Goal: Information Seeking & Learning: Learn about a topic

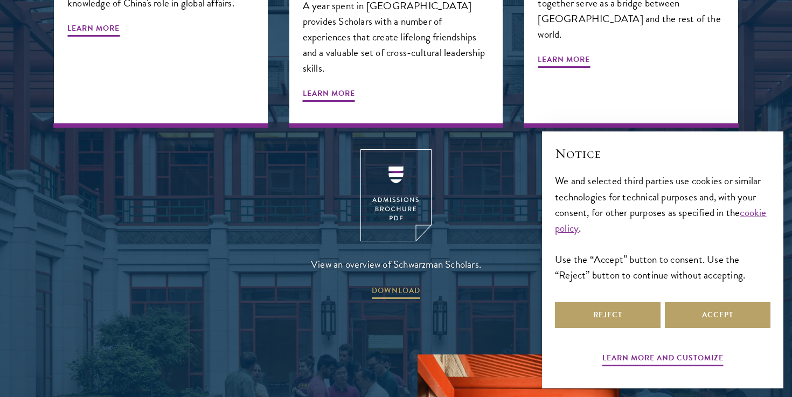
scroll to position [1434, 0]
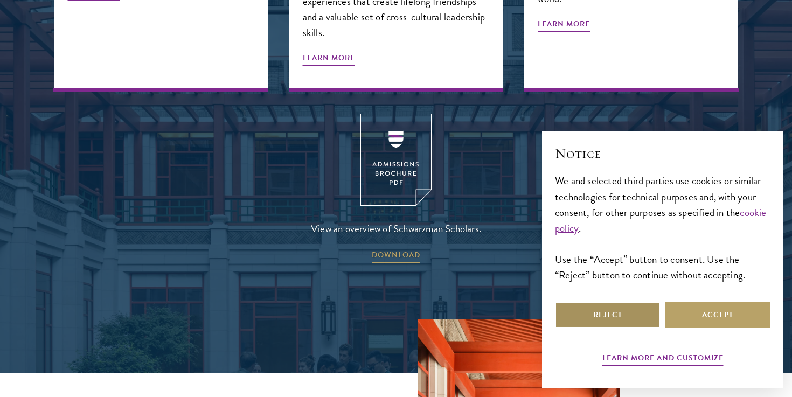
click at [638, 305] on button "Reject" at bounding box center [608, 315] width 106 height 26
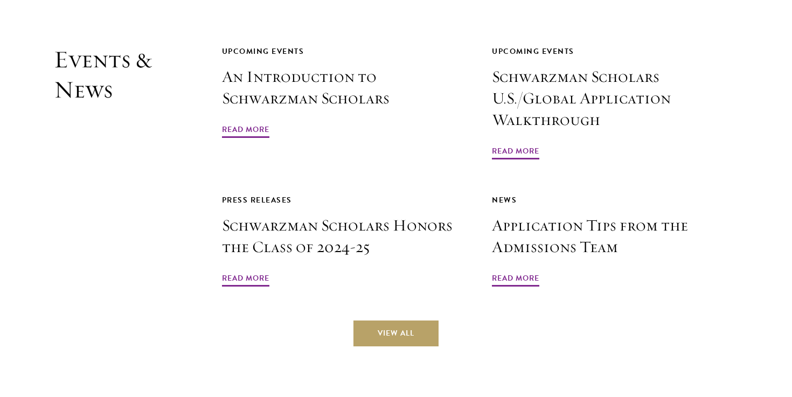
scroll to position [2530, 0]
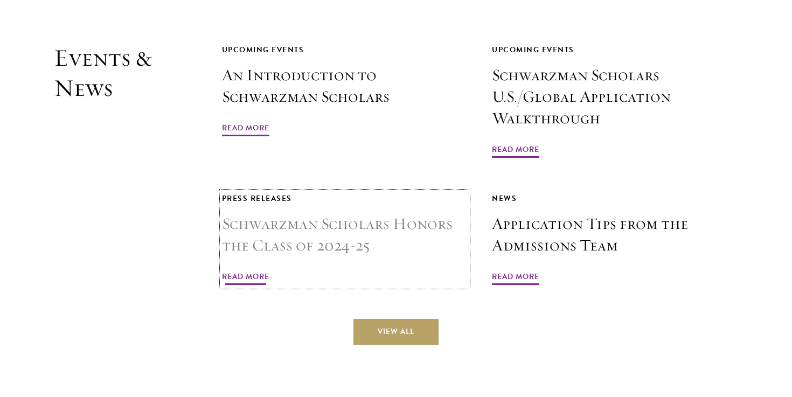
click at [260, 270] on span "Read More" at bounding box center [245, 278] width 47 height 17
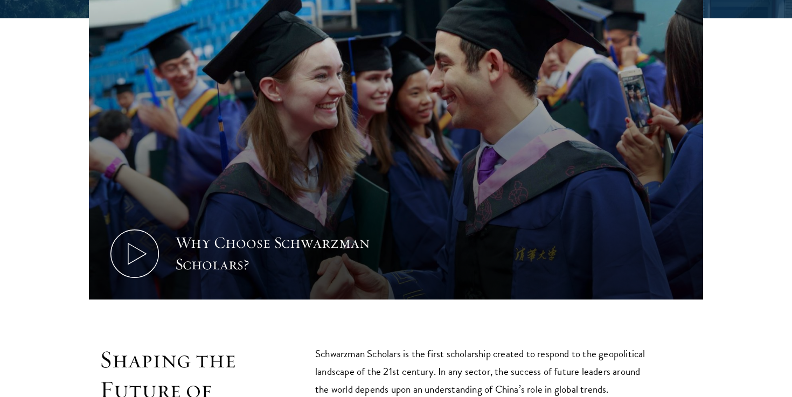
scroll to position [0, 0]
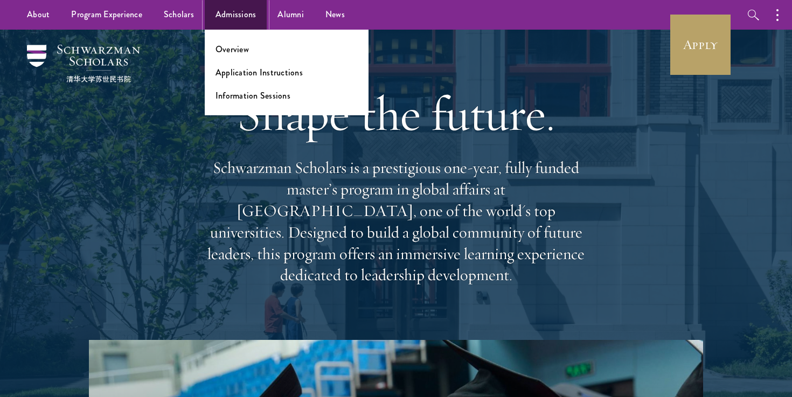
click at [244, 13] on link "Admissions" at bounding box center [236, 15] width 62 height 30
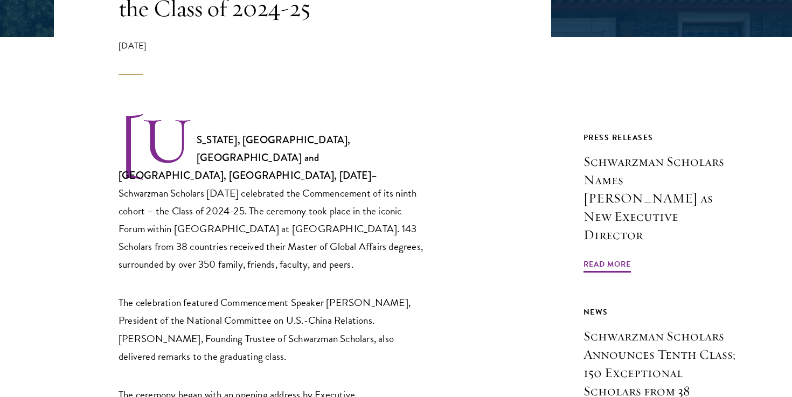
scroll to position [402, 0]
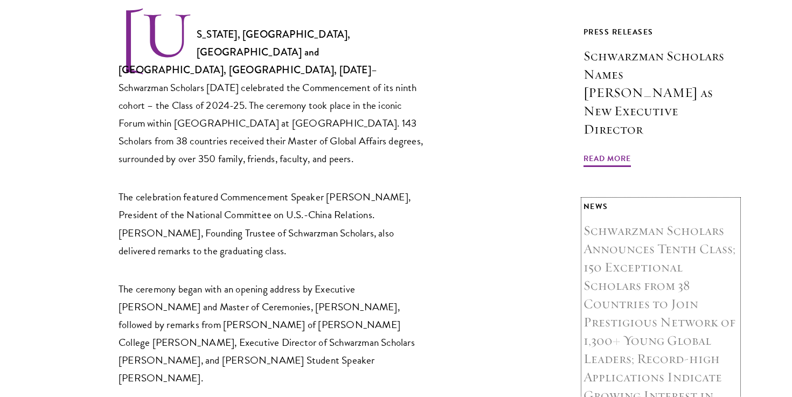
click at [654, 256] on h3 "Schwarzman Scholars Announces Tenth Class; 150 Exceptional Scholars from 38 Cou…" at bounding box center [660, 331] width 155 height 220
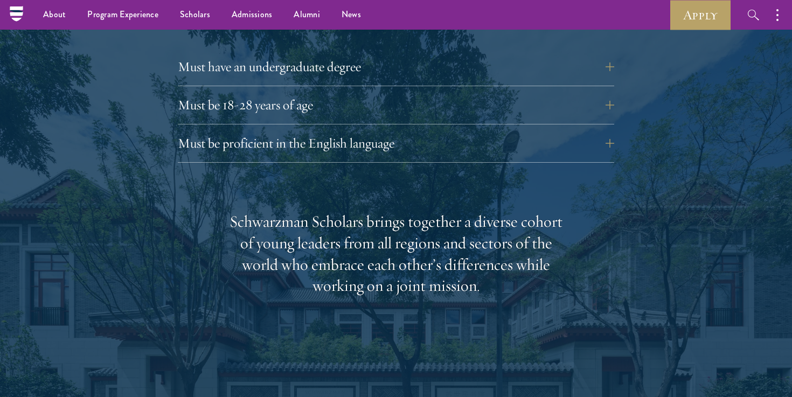
scroll to position [1444, 0]
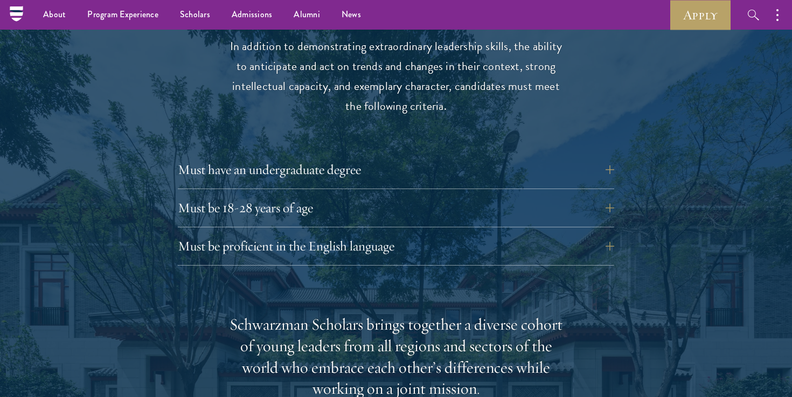
click at [273, 172] on div "Must have an undergraduate degree Applicants who are currently enrolled in unde…" at bounding box center [396, 211] width 436 height 109
click at [274, 195] on button "Must be 18-28 years of age" at bounding box center [404, 208] width 436 height 26
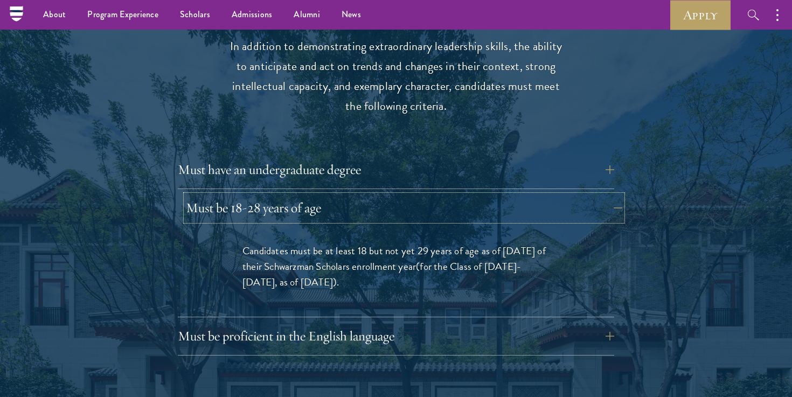
click at [271, 195] on button "Must be 18-28 years of age" at bounding box center [404, 208] width 436 height 26
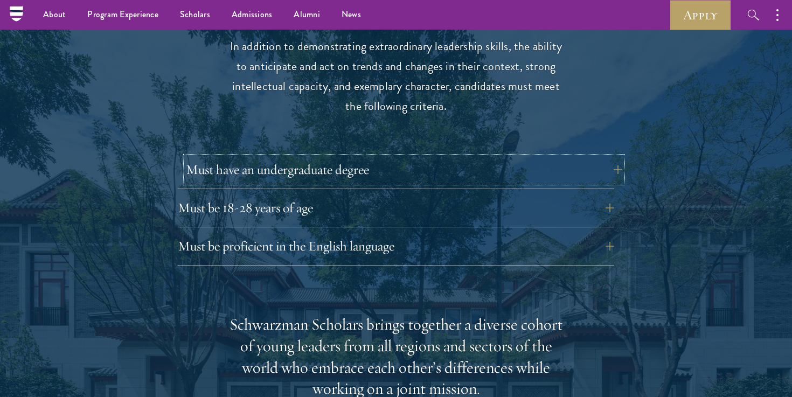
click at [276, 158] on button "Must have an undergraduate degree" at bounding box center [404, 170] width 436 height 26
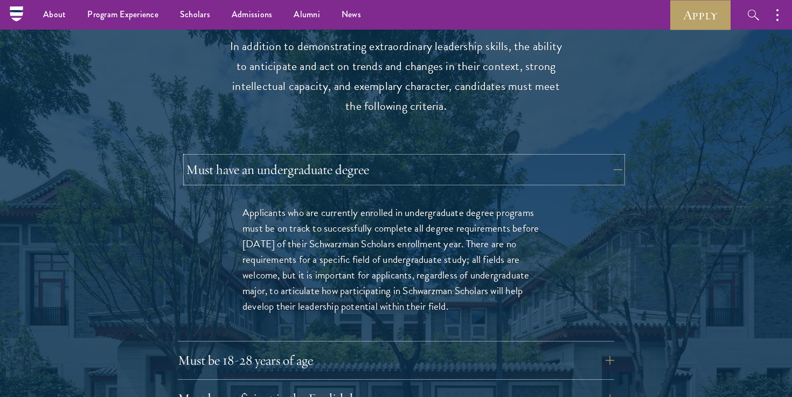
click at [276, 158] on button "Must have an undergraduate degree" at bounding box center [404, 170] width 436 height 26
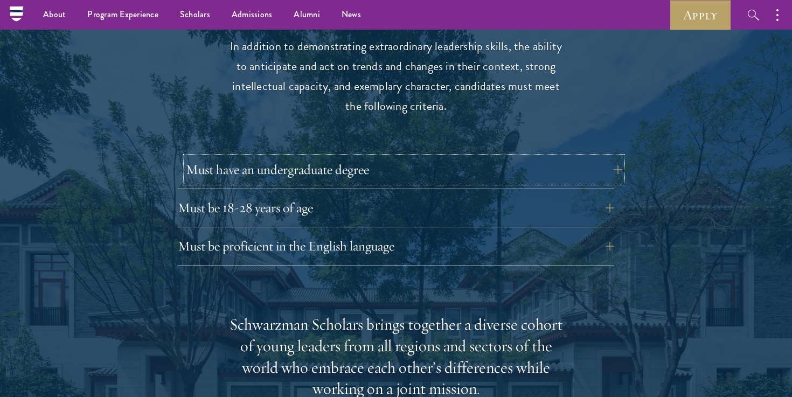
click at [276, 158] on button "Must have an undergraduate degree" at bounding box center [404, 170] width 436 height 26
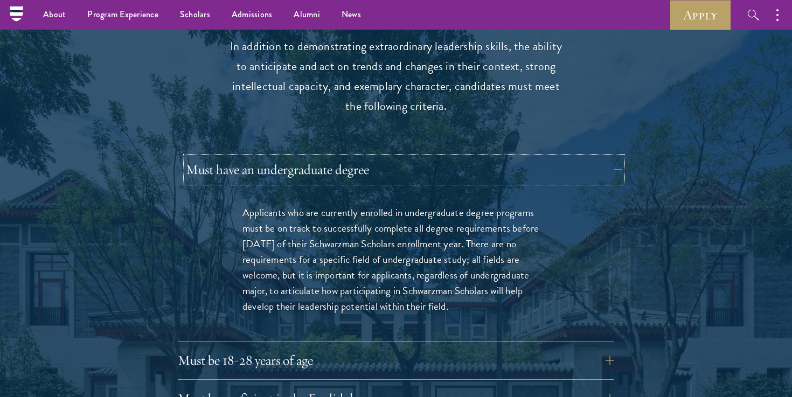
click at [276, 158] on button "Must have an undergraduate degree" at bounding box center [404, 170] width 436 height 26
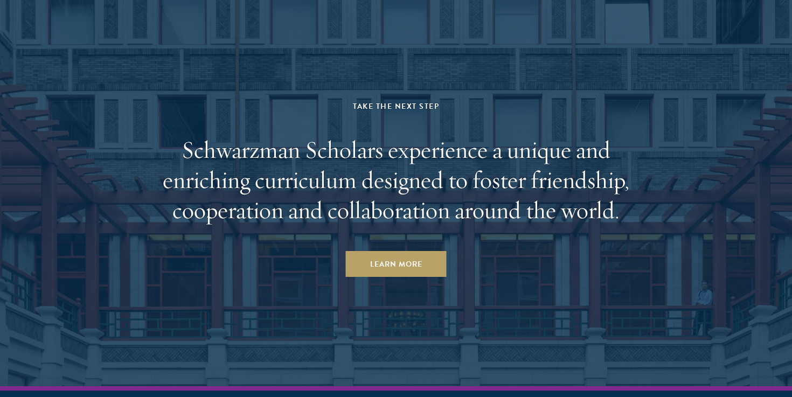
scroll to position [5658, 0]
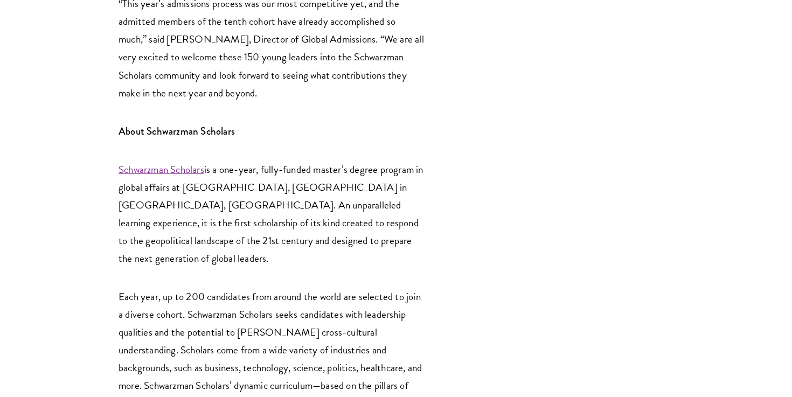
scroll to position [2768, 0]
